Goal: Information Seeking & Learning: Check status

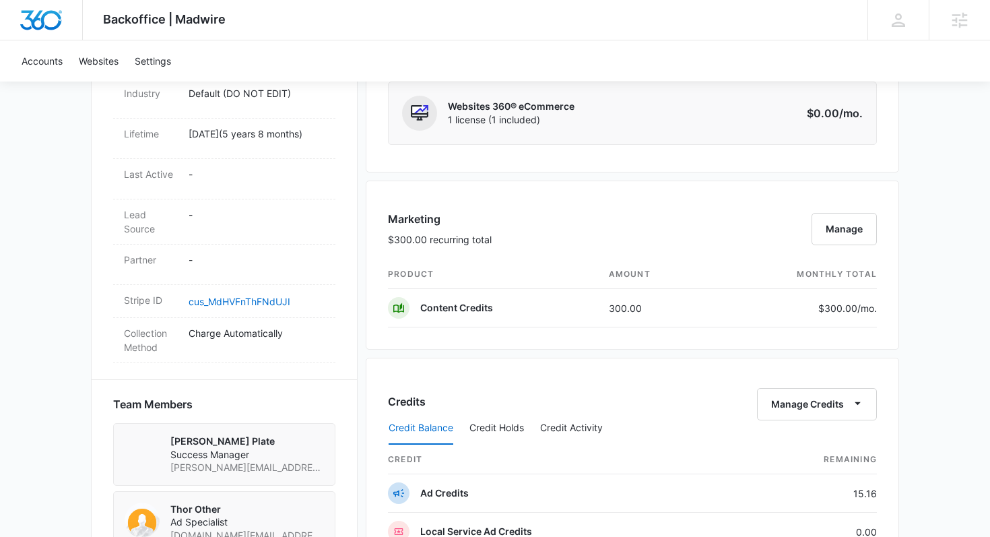
scroll to position [569, 0]
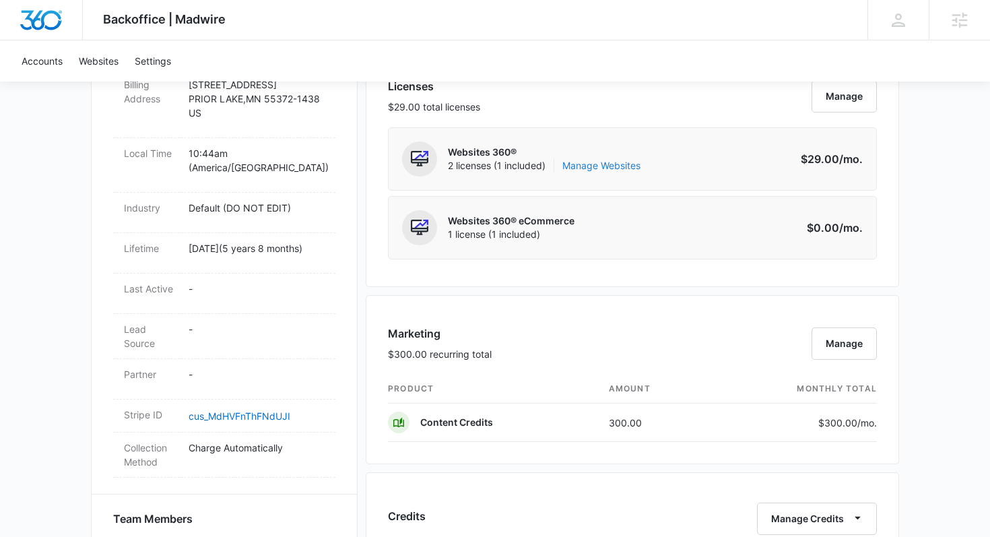
click at [625, 168] on link "Manage Websites" at bounding box center [601, 165] width 78 height 13
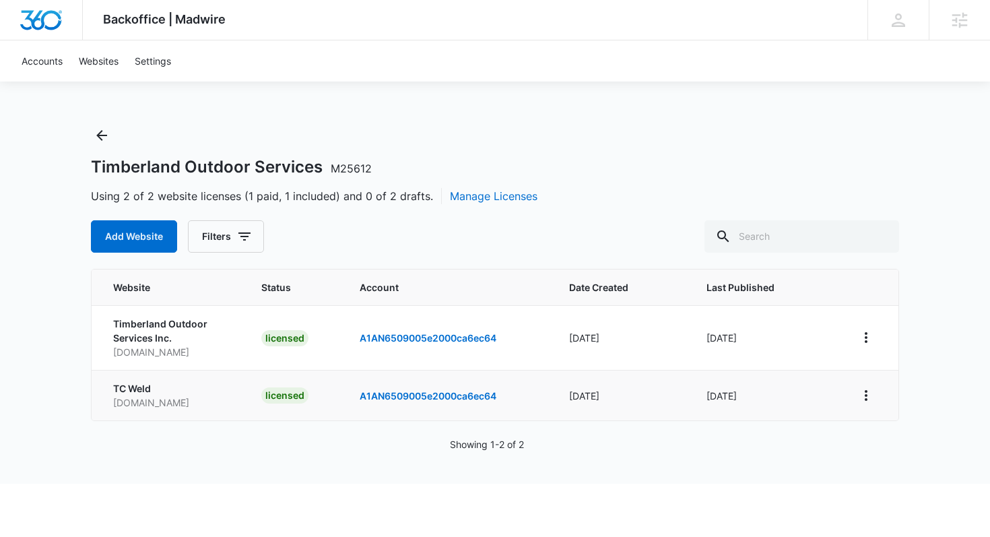
drag, startPoint x: 198, startPoint y: 407, endPoint x: 110, endPoint y: 403, distance: 87.6
click at [110, 403] on td "TC Weld www.tc-weld.com" at bounding box center [168, 395] width 153 height 50
copy p "www.tc-weld.com"
click at [421, 396] on link "A1AN6509005e2000ca6ec64" at bounding box center [427, 395] width 137 height 11
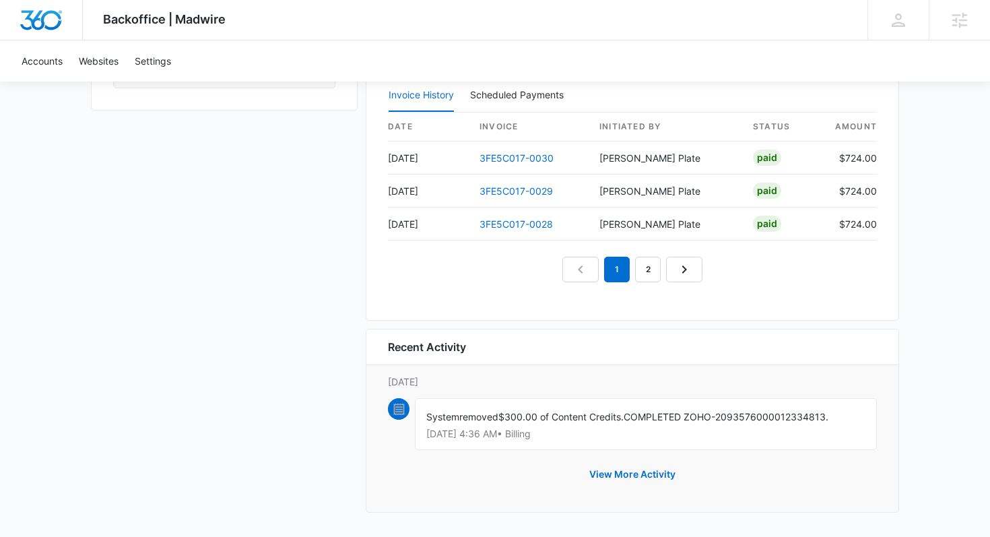
scroll to position [1284, 0]
click at [648, 273] on link "2" at bounding box center [648, 269] width 26 height 26
click at [668, 276] on link "3" at bounding box center [663, 269] width 26 height 26
click at [671, 275] on link "4" at bounding box center [679, 269] width 26 height 26
click at [691, 278] on link "5" at bounding box center [694, 269] width 26 height 26
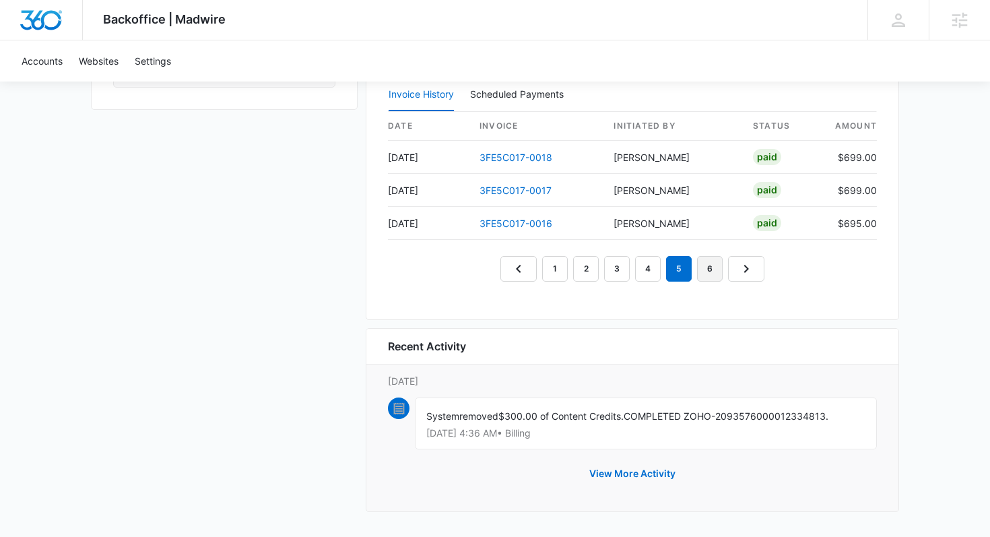
click at [705, 273] on link "6" at bounding box center [710, 269] width 26 height 26
click at [705, 273] on em "6" at bounding box center [694, 269] width 26 height 26
click at [722, 273] on link "7" at bounding box center [725, 269] width 26 height 26
click at [767, 269] on link "Next Page" at bounding box center [777, 269] width 36 height 26
click at [771, 268] on icon "Next Page" at bounding box center [777, 269] width 16 height 16
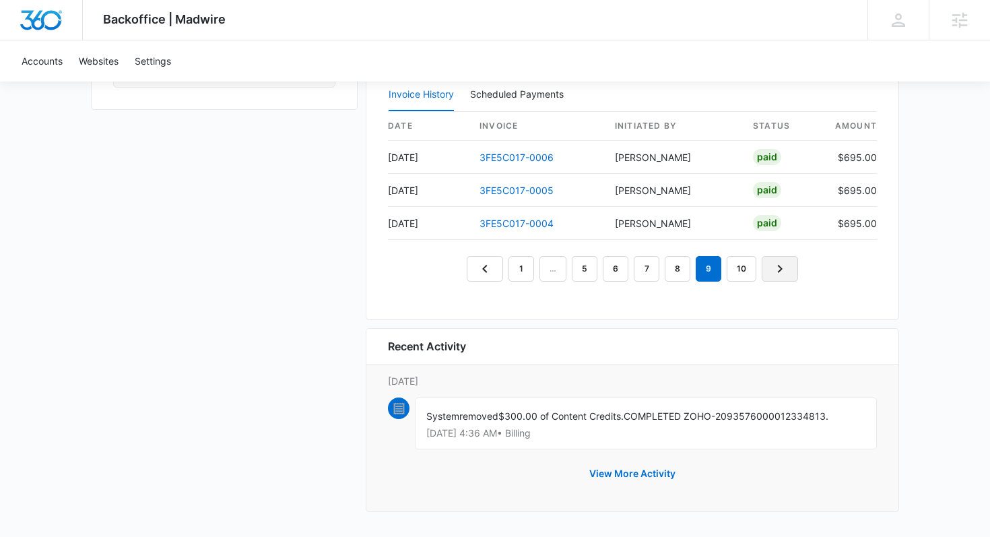
click at [771, 267] on icon "Next Page" at bounding box center [779, 269] width 16 height 16
click at [771, 267] on nav "1 … 5 6 7 8 9 10" at bounding box center [632, 269] width 331 height 26
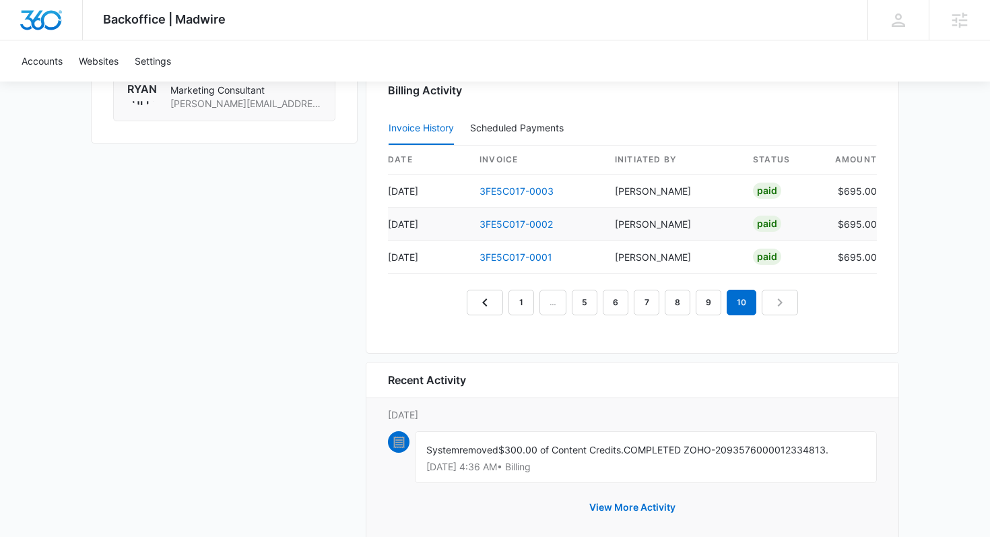
scroll to position [1254, 0]
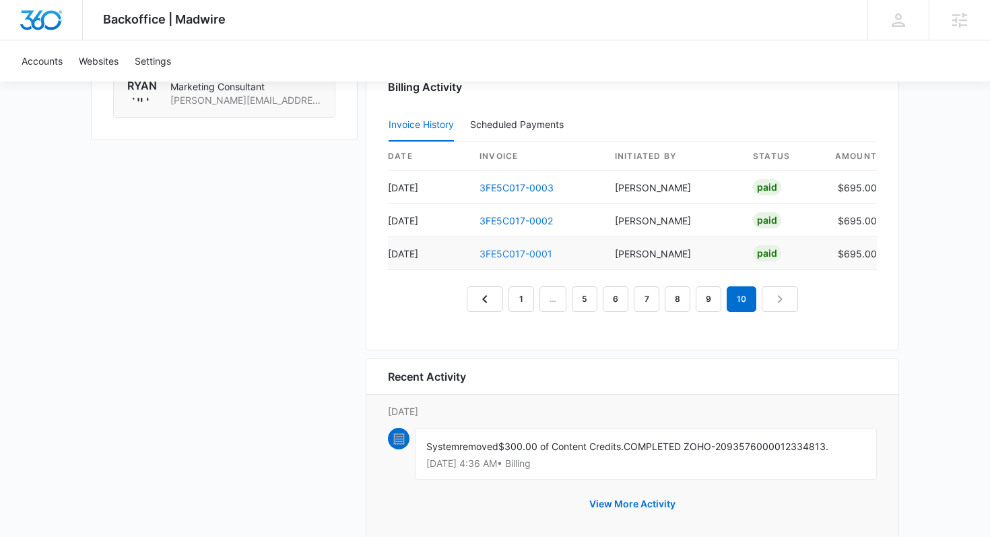
click at [538, 250] on link "3FE5C017-0001" at bounding box center [515, 253] width 73 height 11
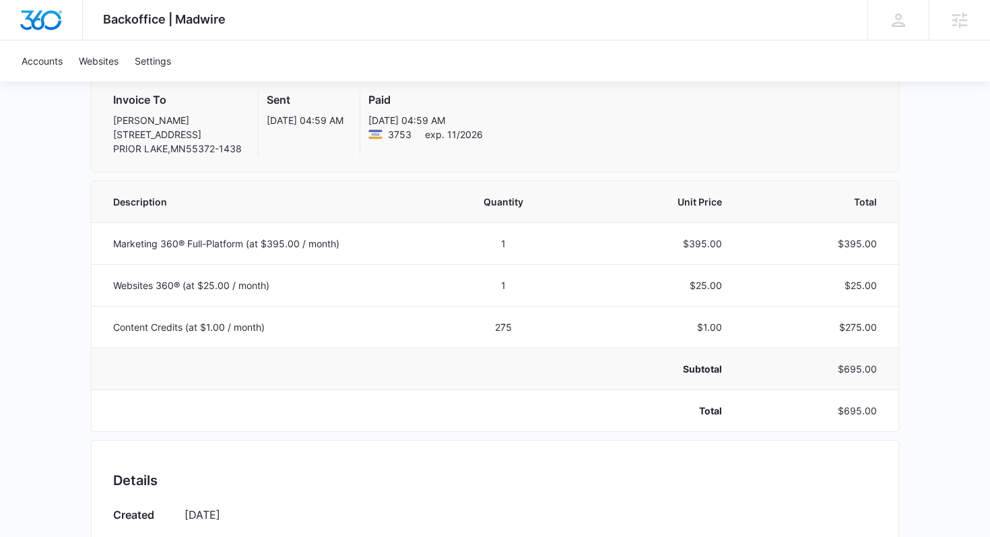
scroll to position [95, 0]
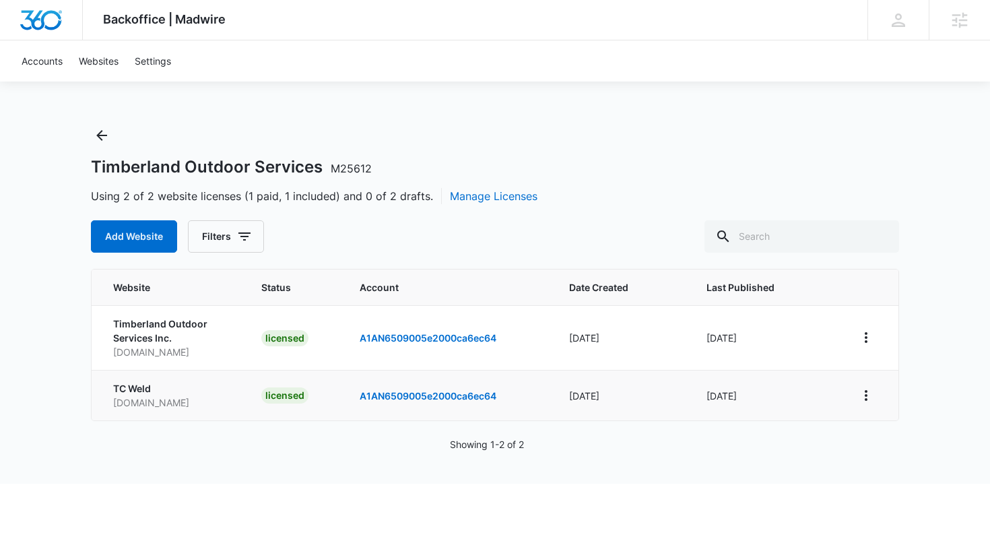
drag, startPoint x: 201, startPoint y: 404, endPoint x: 107, endPoint y: 403, distance: 93.6
click at [107, 403] on td "TC Weld www.tc-weld.com" at bounding box center [168, 395] width 153 height 50
copy p "www.tc-weld.com"
click at [870, 390] on icon "View More" at bounding box center [866, 395] width 16 height 16
click at [928, 474] on link "Visit Website" at bounding box center [900, 472] width 56 height 11
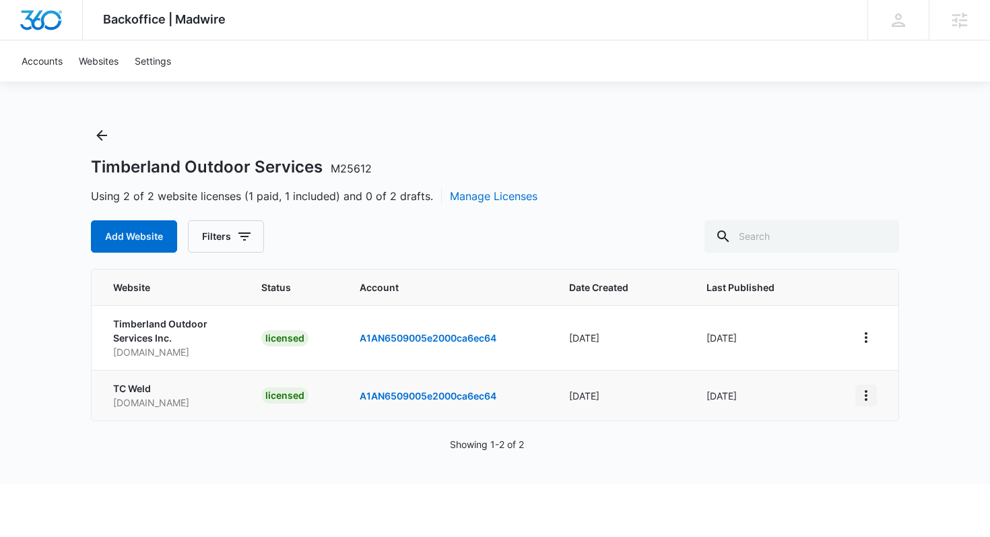
click at [868, 390] on icon "View More" at bounding box center [866, 395] width 16 height 16
click at [938, 311] on div "Backoffice | Madwire Apps Settings MP Madeline Plate madeline.plate@madwire.com…" at bounding box center [495, 241] width 990 height 483
click at [109, 138] on icon "Back" at bounding box center [102, 135] width 16 height 16
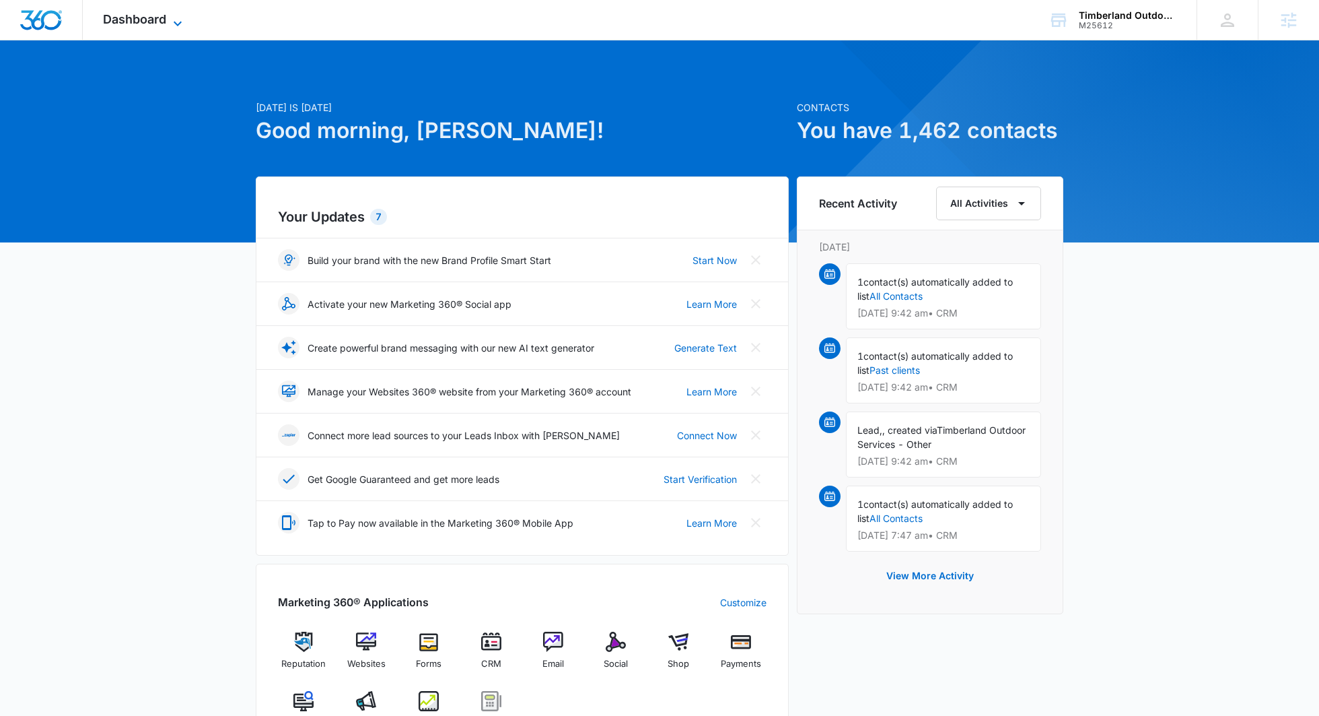
click at [162, 18] on span "Dashboard" at bounding box center [134, 19] width 63 height 14
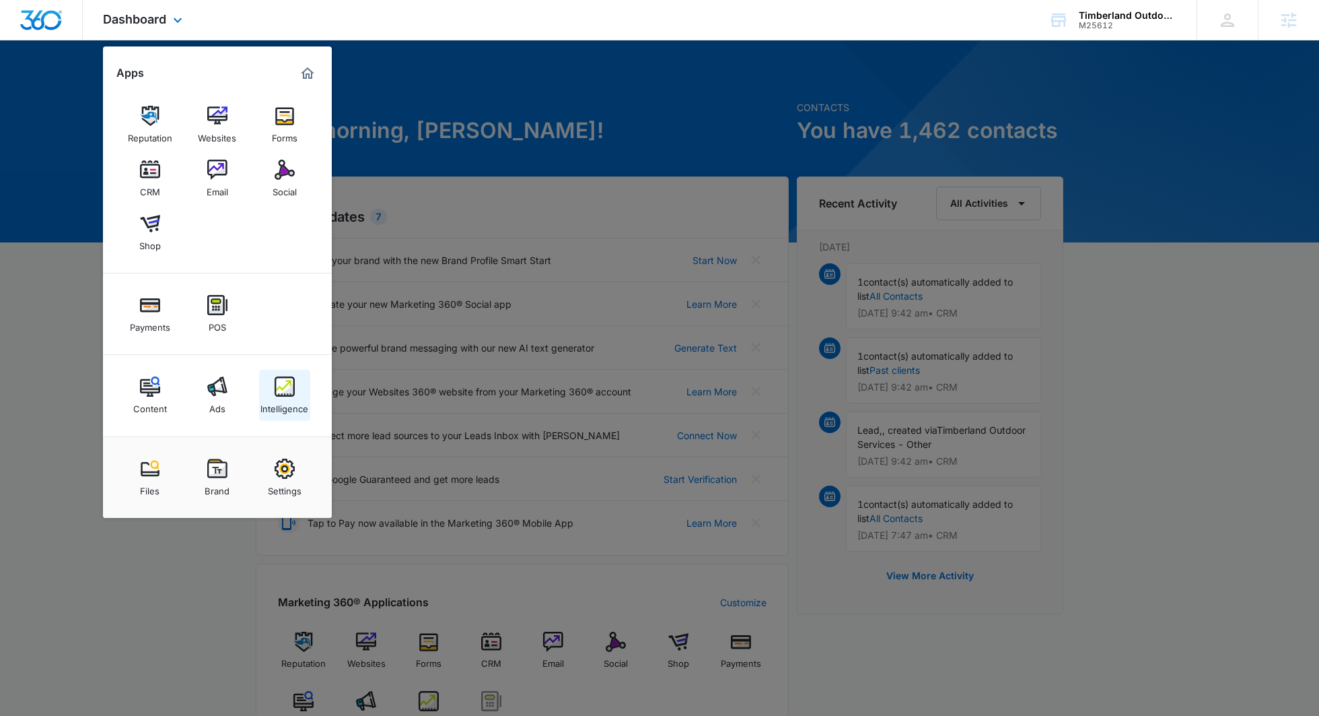
click at [279, 406] on div "Intelligence" at bounding box center [285, 405] width 48 height 18
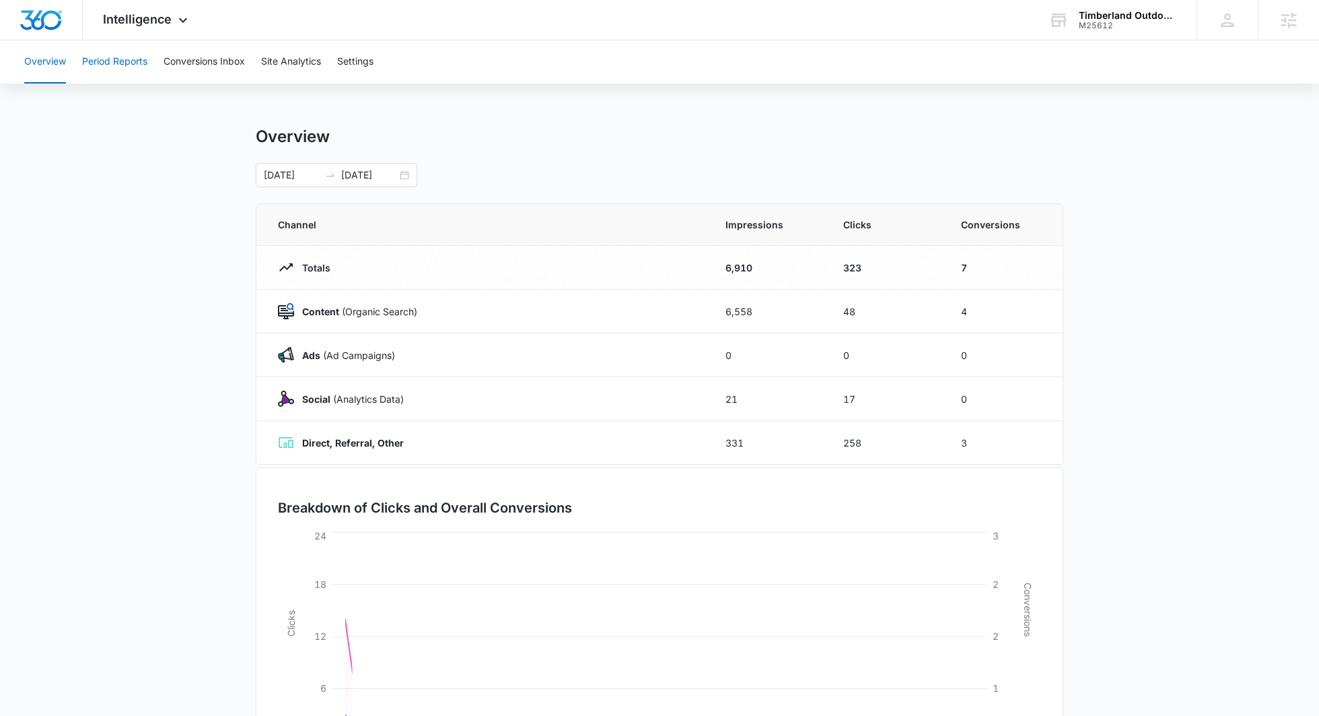
click at [104, 60] on button "Period Reports" at bounding box center [114, 61] width 65 height 43
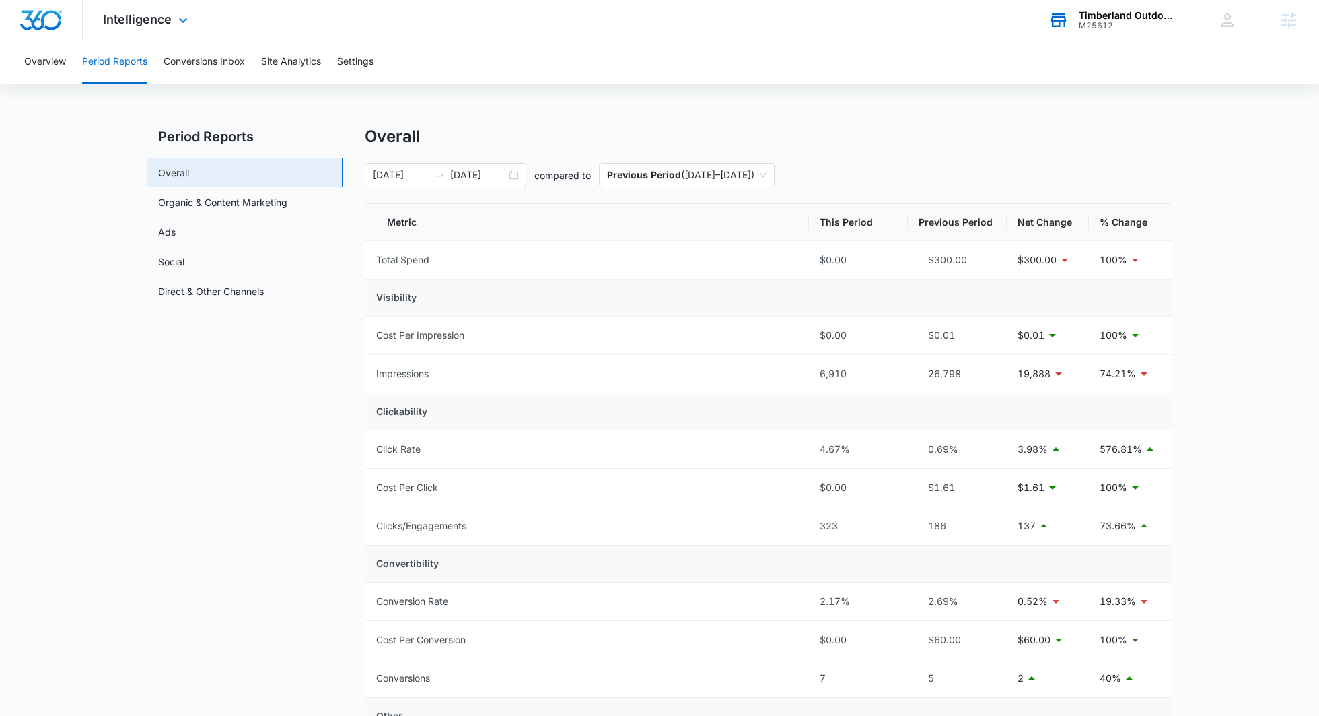
click at [1144, 13] on div "Timberland Outdoor Services" at bounding box center [1128, 15] width 98 height 11
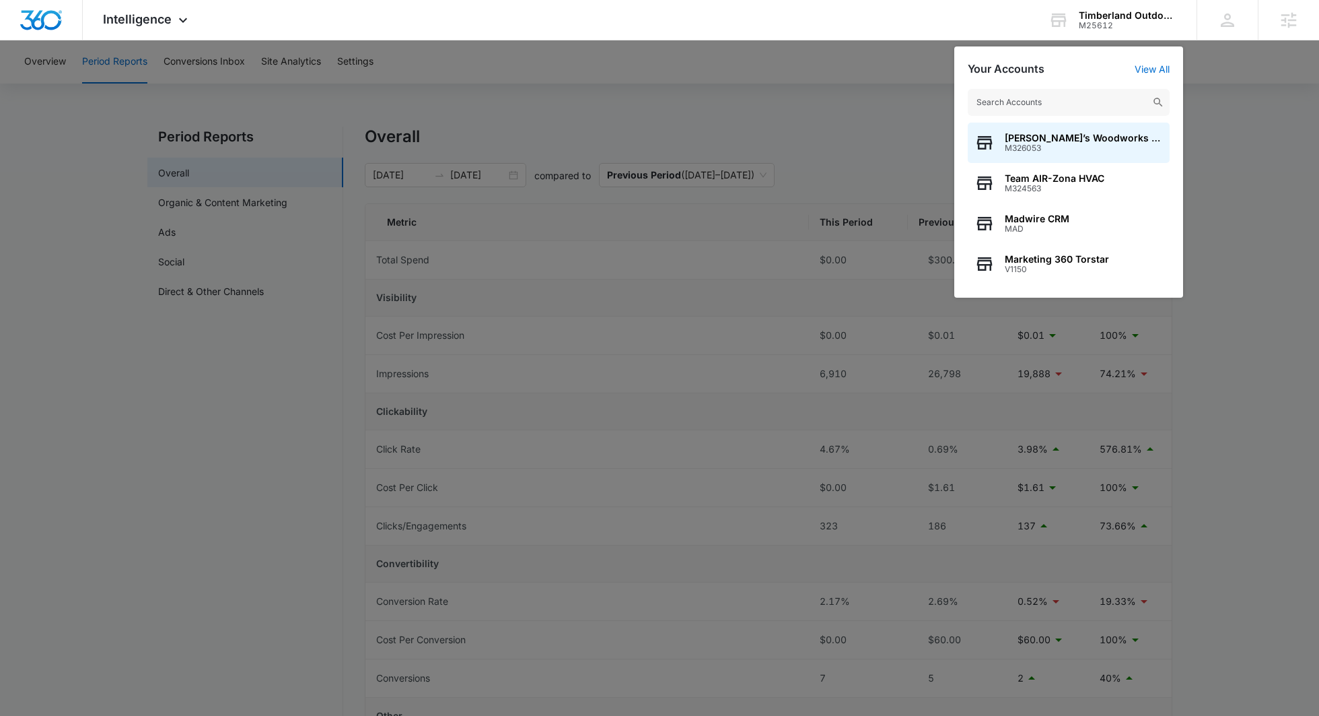
type input "w"
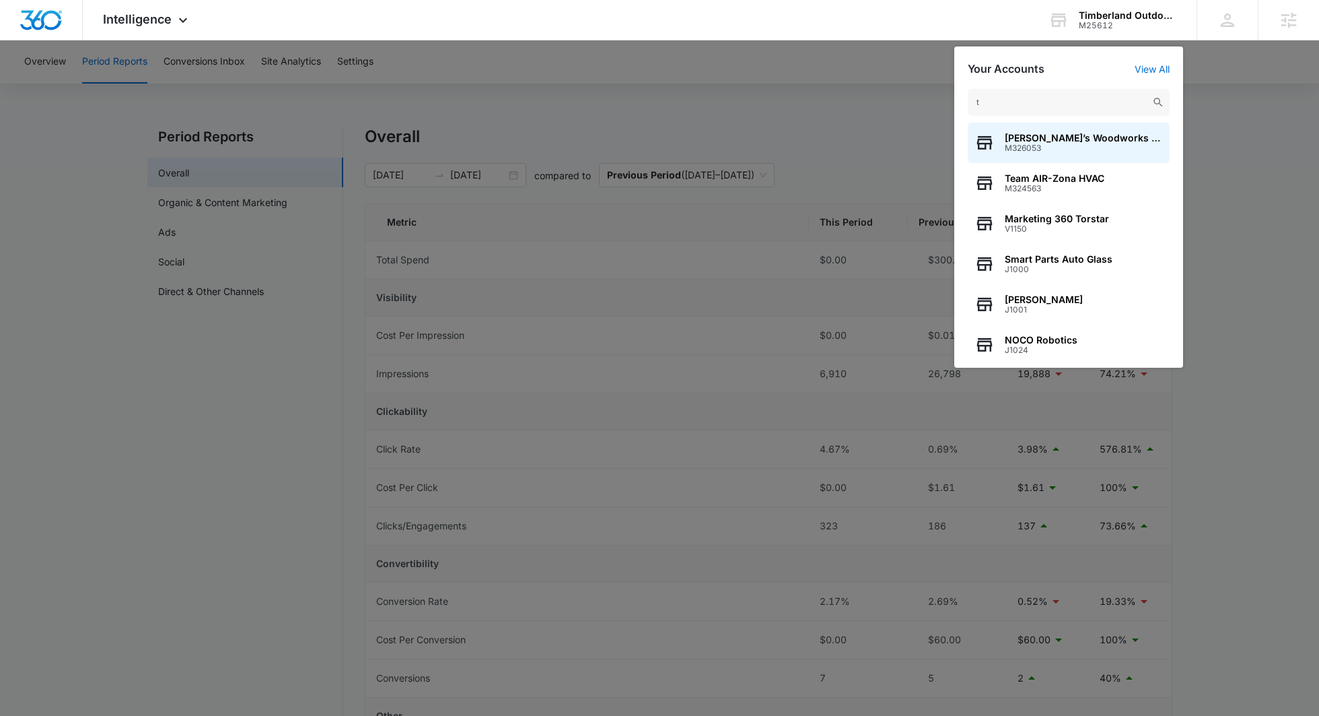
type input "t"
click at [733, 168] on div at bounding box center [659, 358] width 1319 height 716
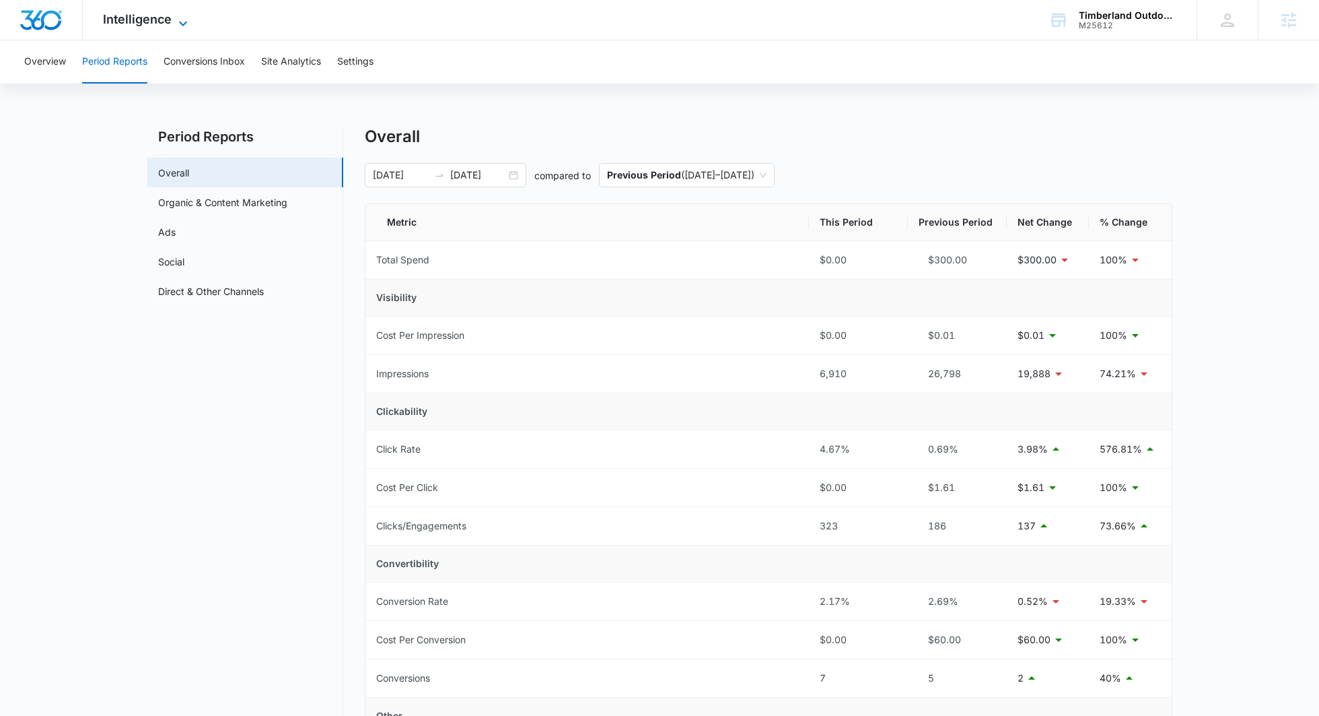
click at [145, 23] on span "Intelligence" at bounding box center [137, 19] width 69 height 14
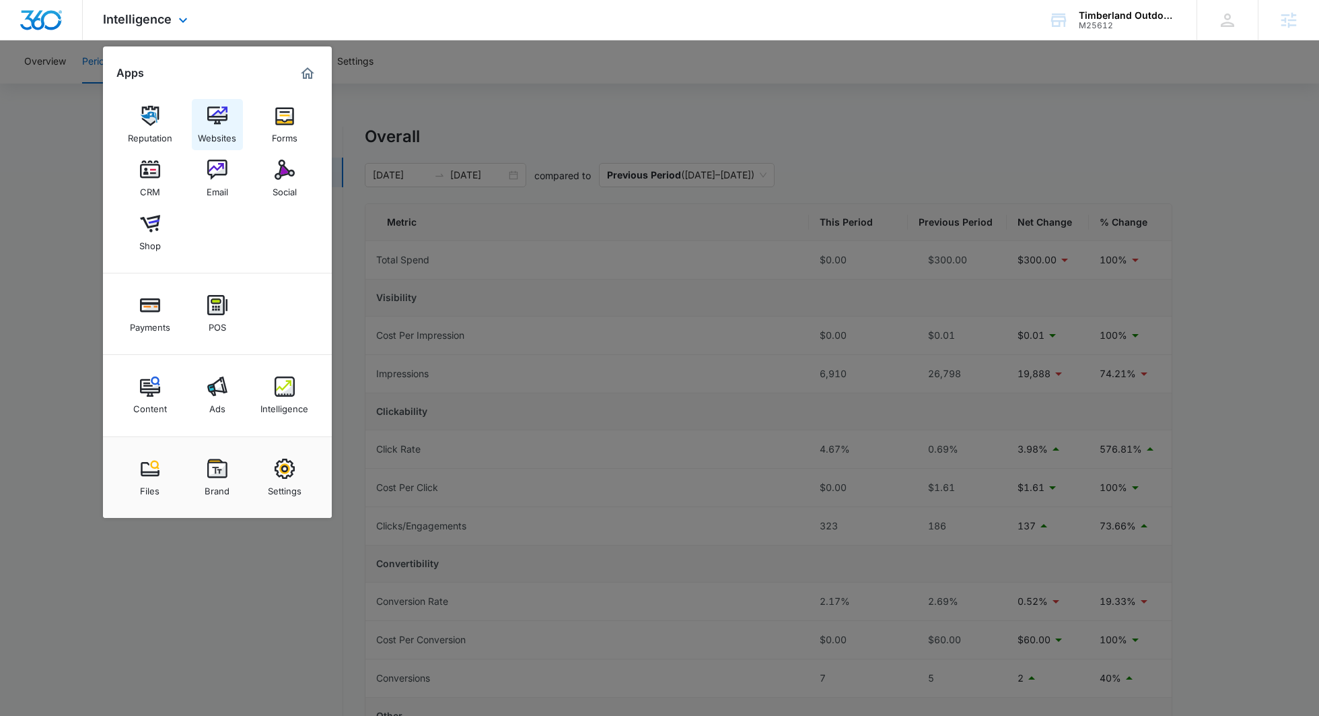
click at [223, 125] on img at bounding box center [217, 116] width 20 height 20
